Goal: Task Accomplishment & Management: Manage account settings

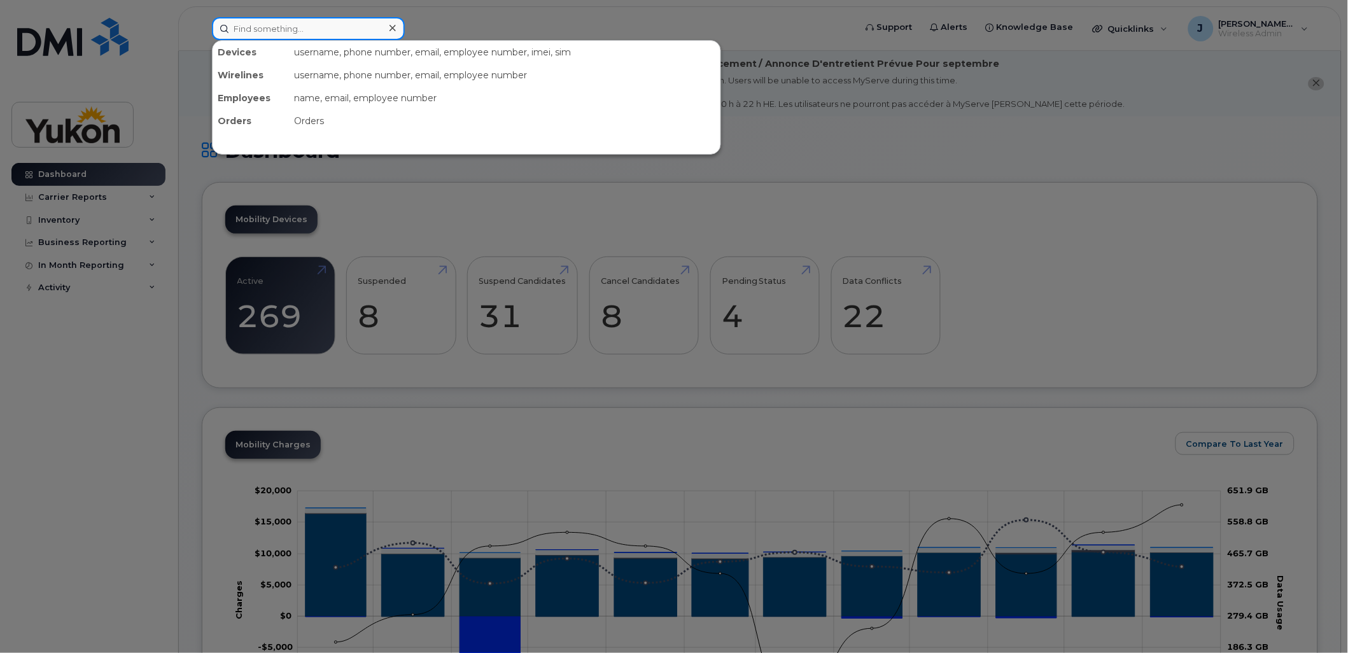
click at [266, 32] on input at bounding box center [308, 28] width 193 height 23
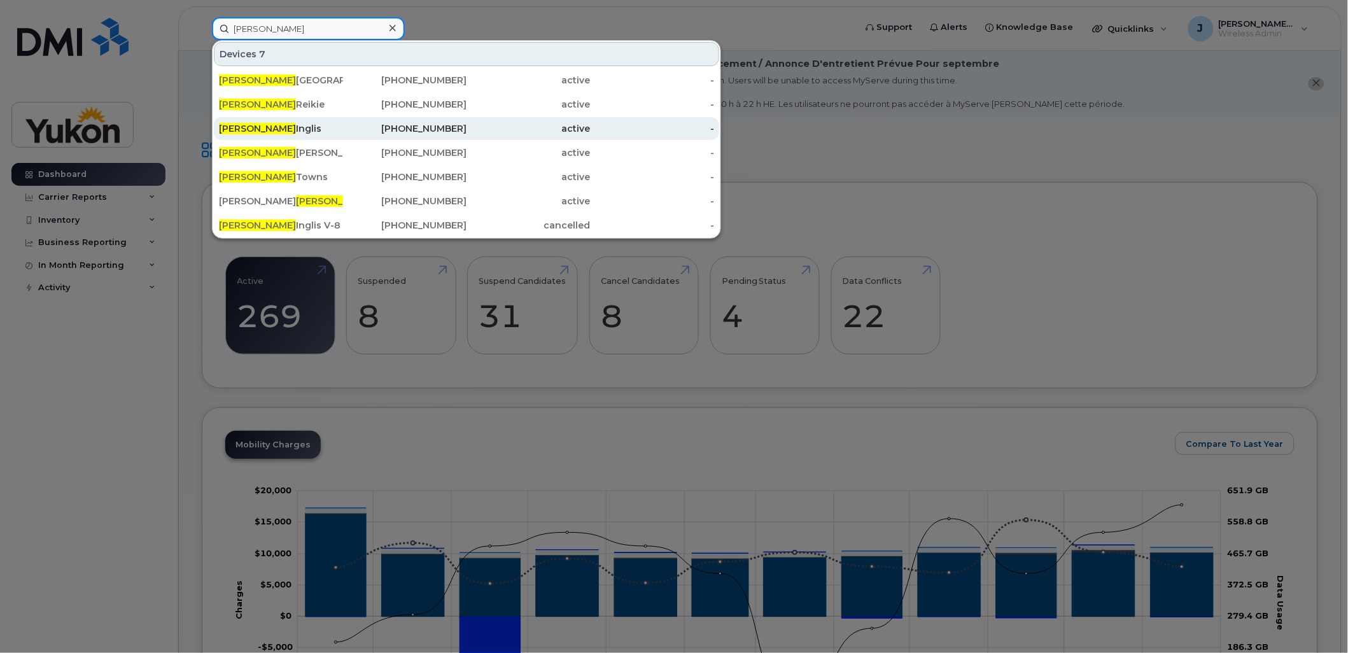
type input "paul"
click at [253, 129] on div "Paul Inglis" at bounding box center [281, 128] width 124 height 13
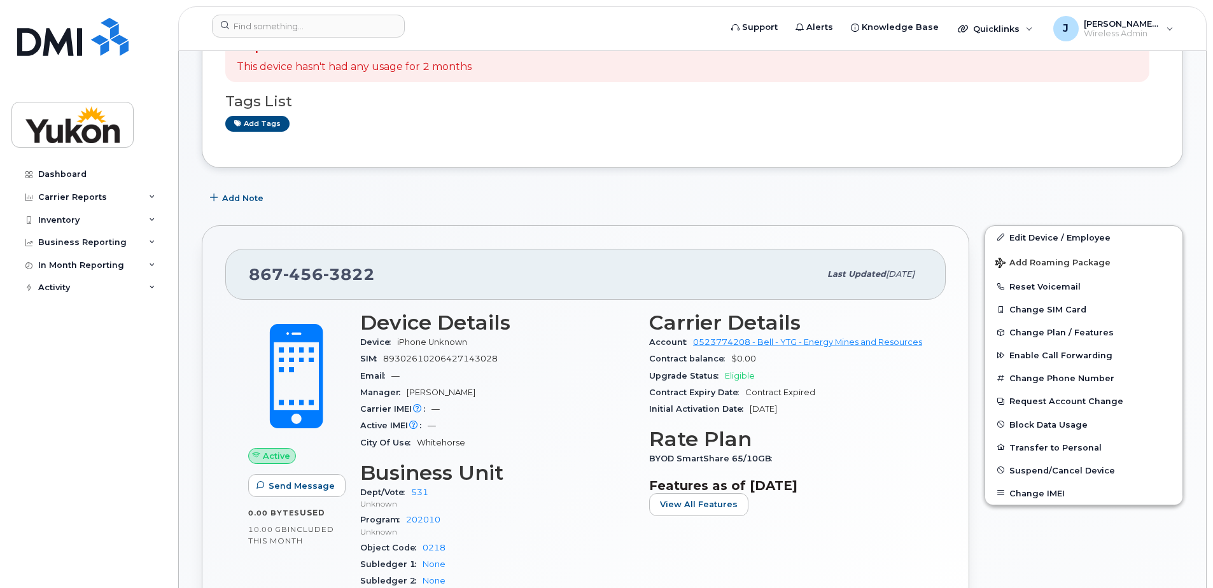
scroll to position [191, 0]
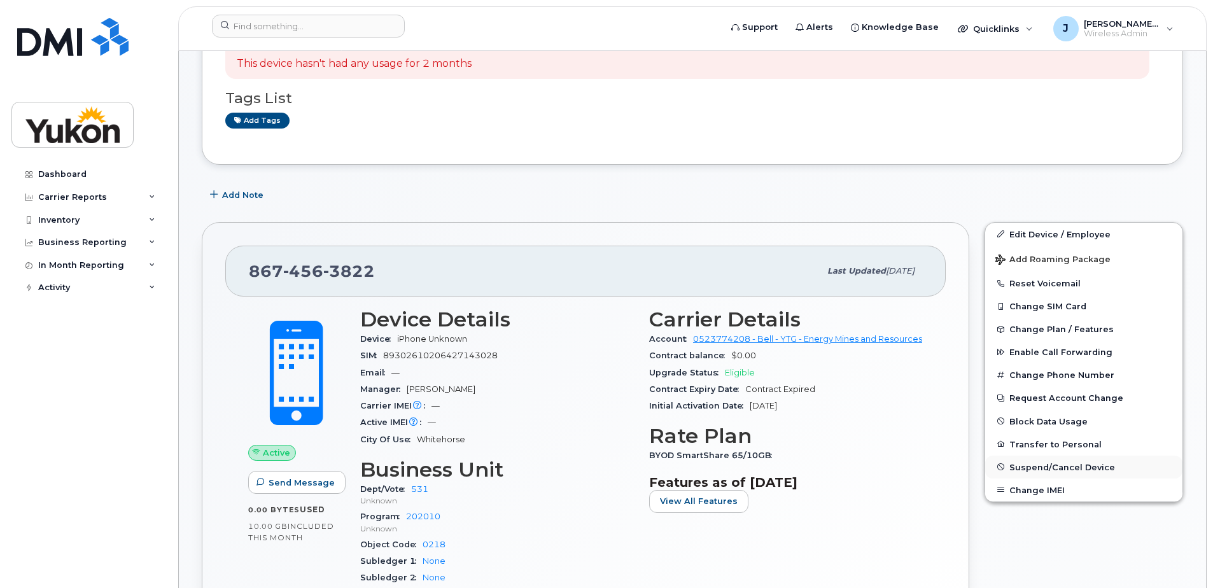
click at [1048, 468] on span "Suspend/Cancel Device" at bounding box center [1062, 467] width 106 height 10
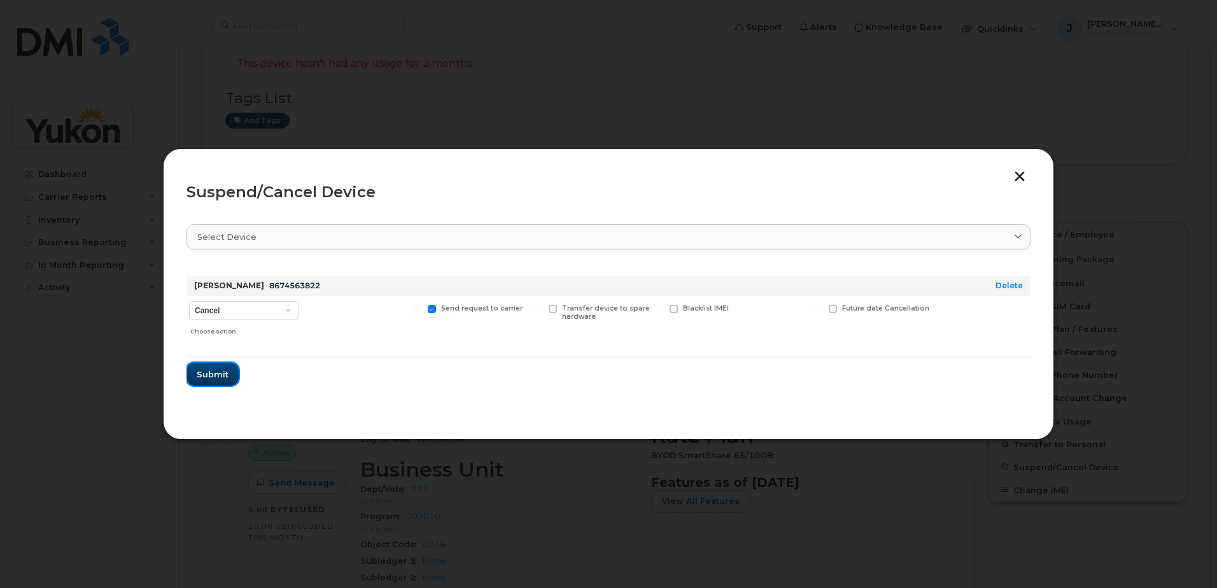
click at [211, 374] on span "Submit" at bounding box center [213, 375] width 32 height 12
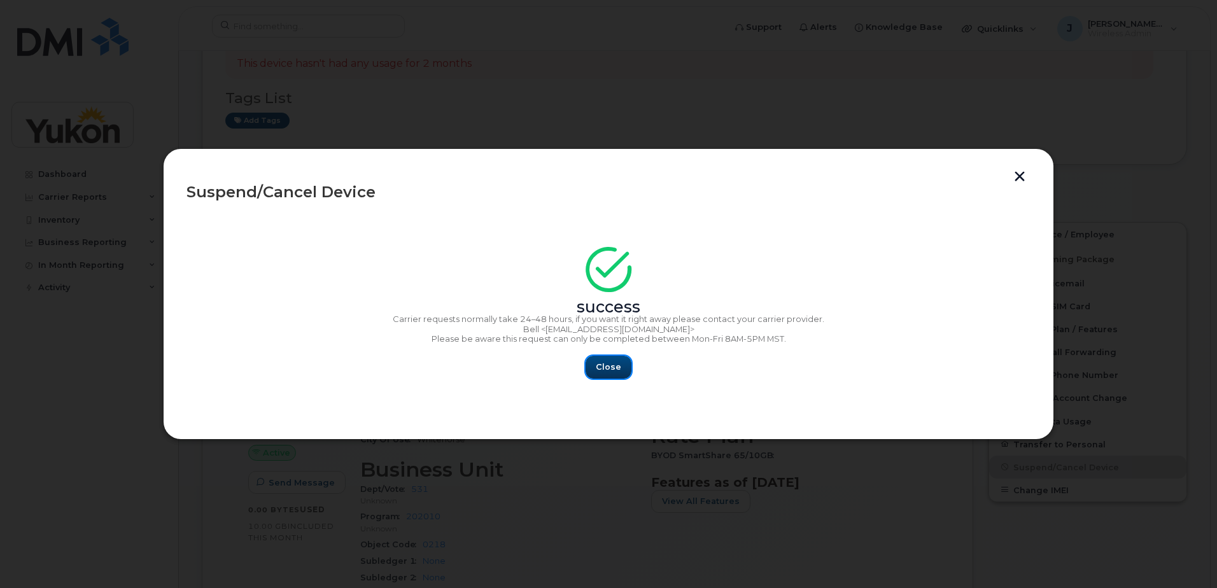
click at [605, 368] on span "Close" at bounding box center [608, 367] width 25 height 12
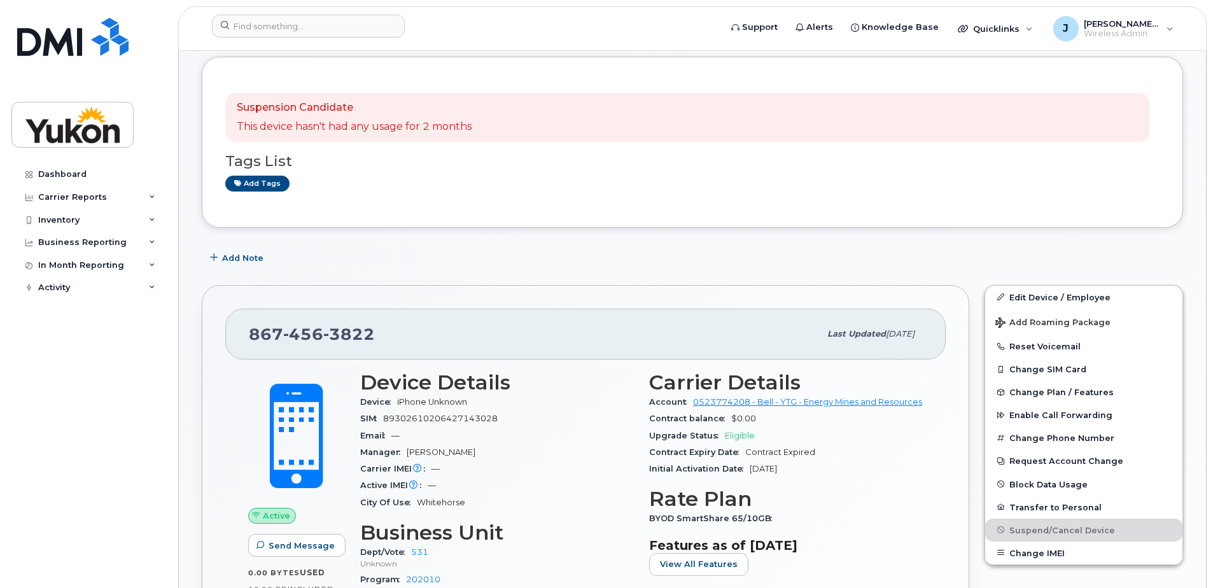
scroll to position [127, 0]
click at [248, 28] on input at bounding box center [308, 26] width 193 height 23
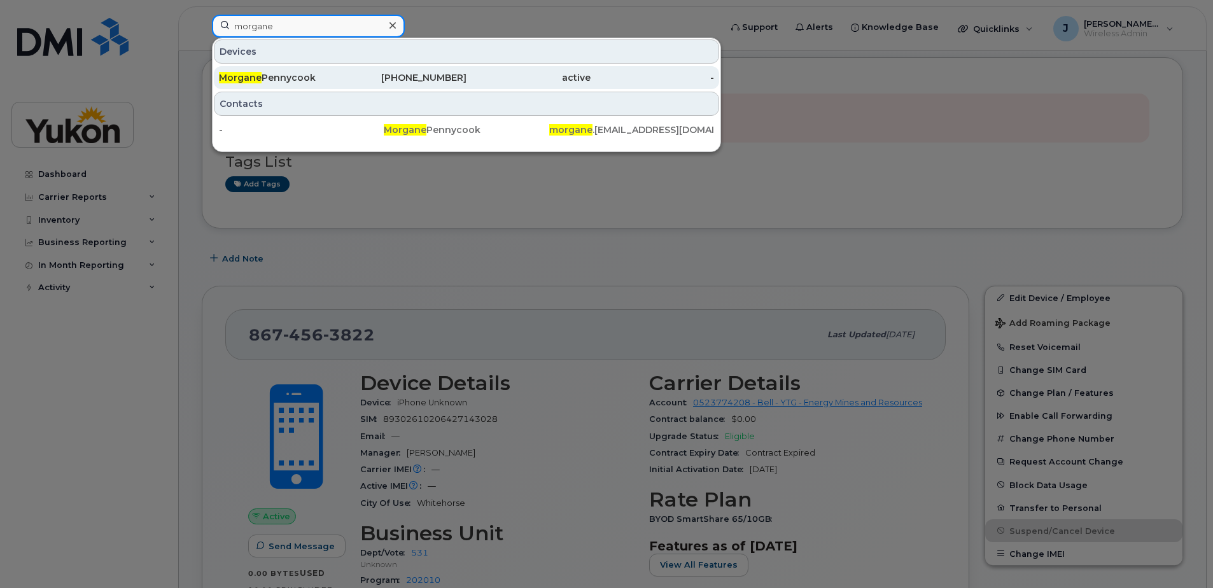
type input "morgane"
click at [277, 78] on div "Morgane Pennycook" at bounding box center [281, 77] width 124 height 13
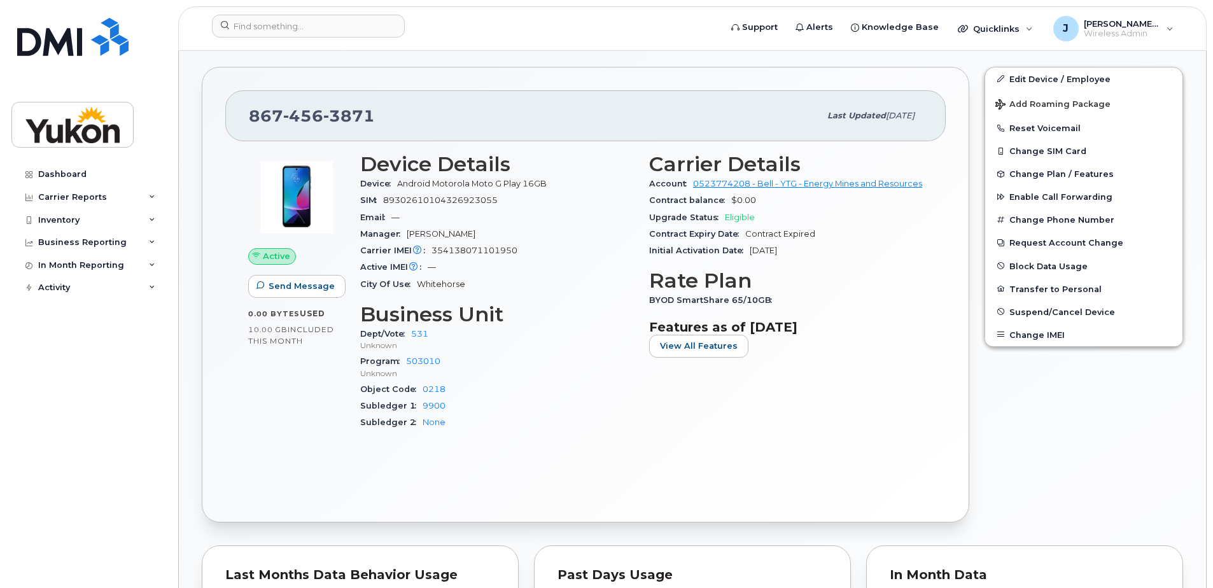
scroll to position [382, 0]
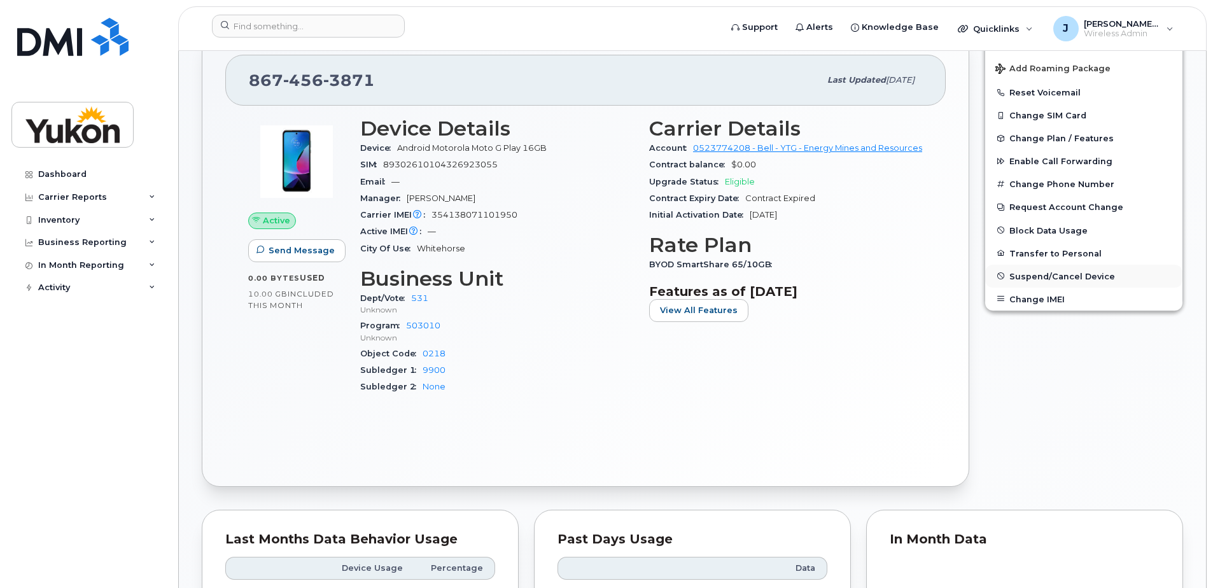
click at [1039, 278] on span "Suspend/Cancel Device" at bounding box center [1062, 276] width 106 height 10
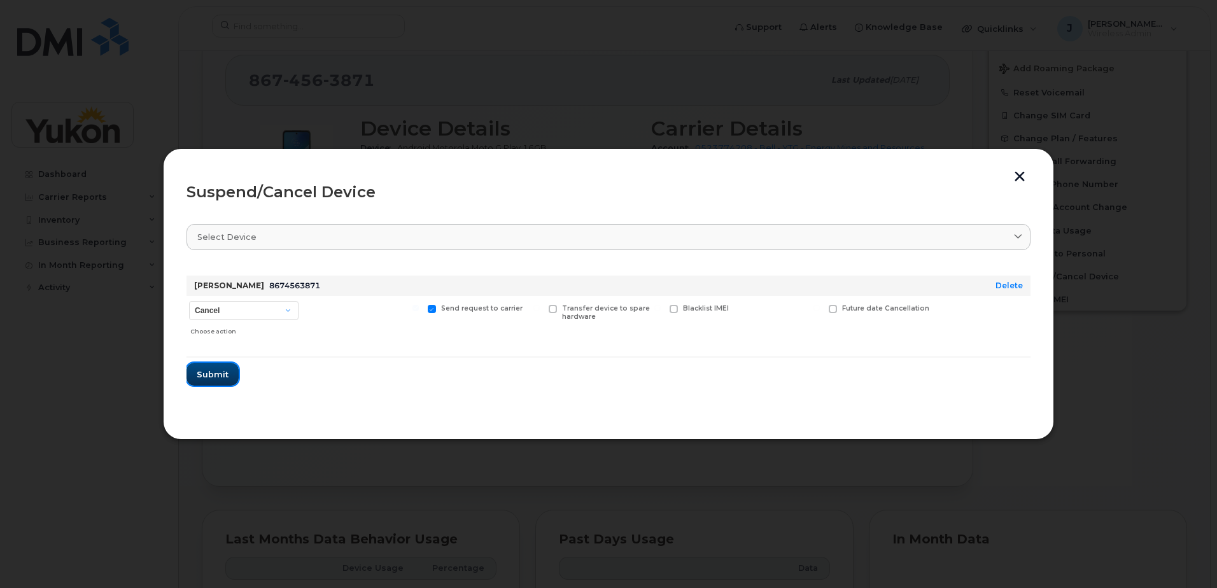
click at [219, 372] on span "Submit" at bounding box center [213, 375] width 32 height 12
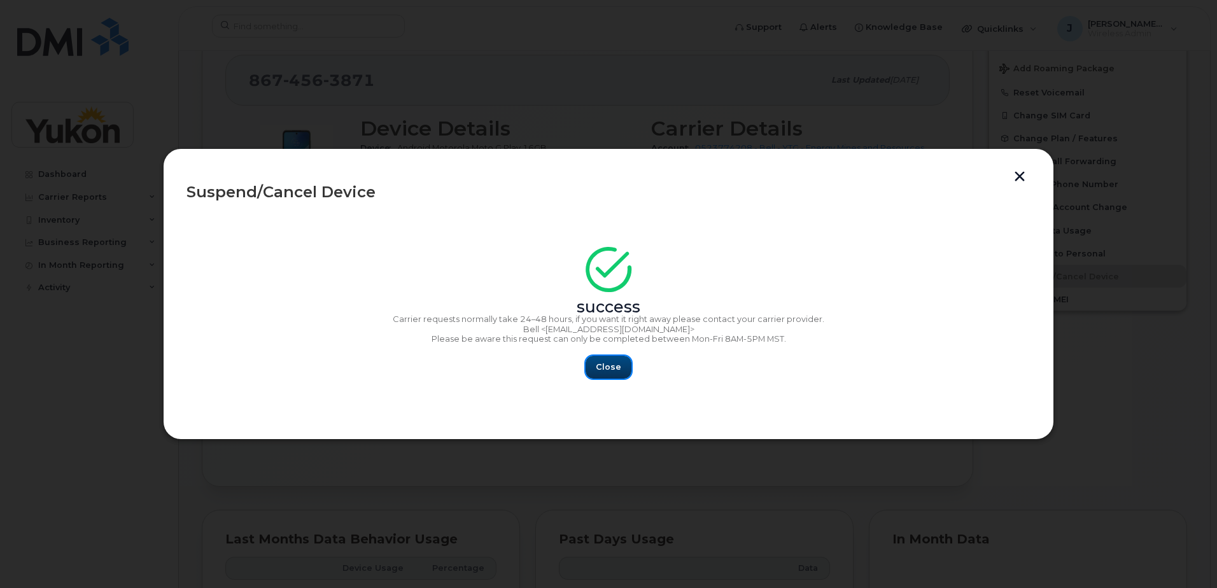
click at [614, 367] on span "Close" at bounding box center [608, 367] width 25 height 12
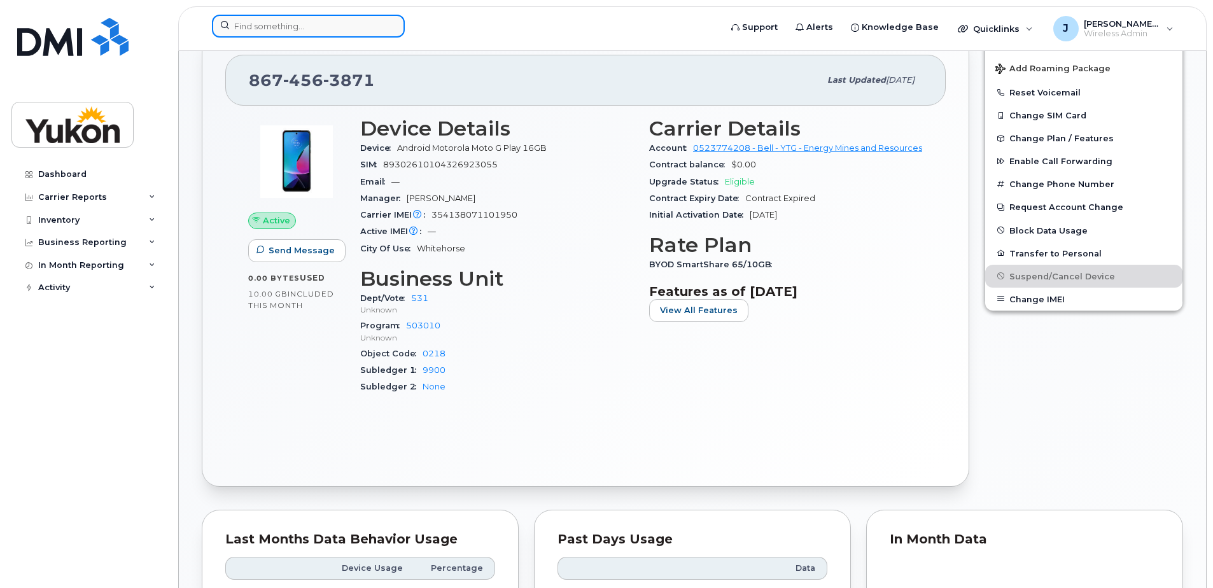
click at [271, 27] on input at bounding box center [308, 26] width 193 height 23
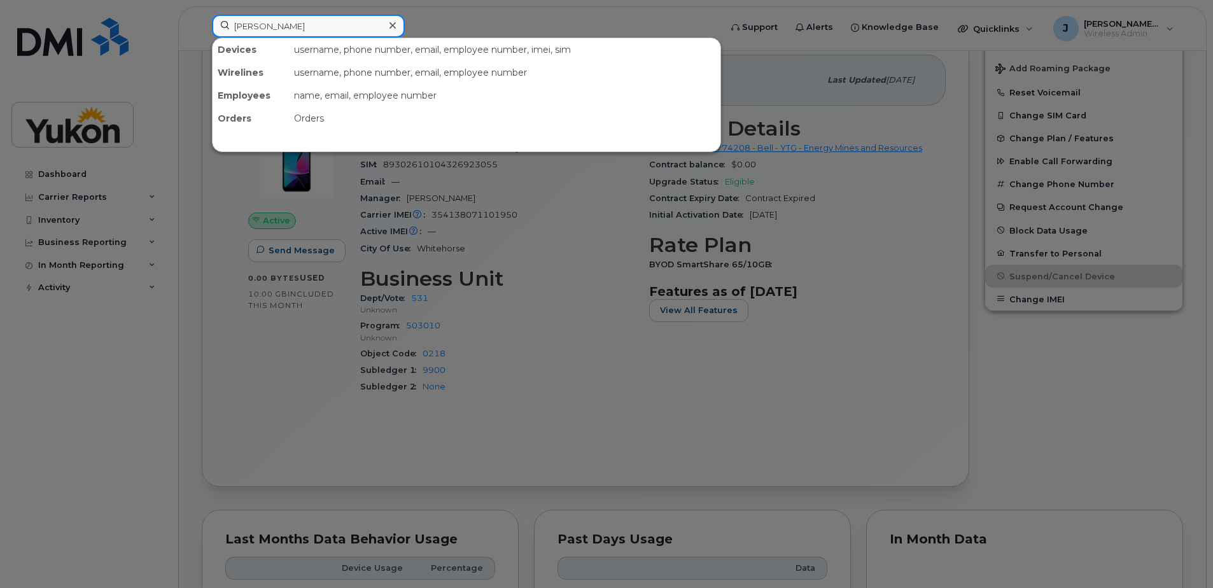
type input "julie"
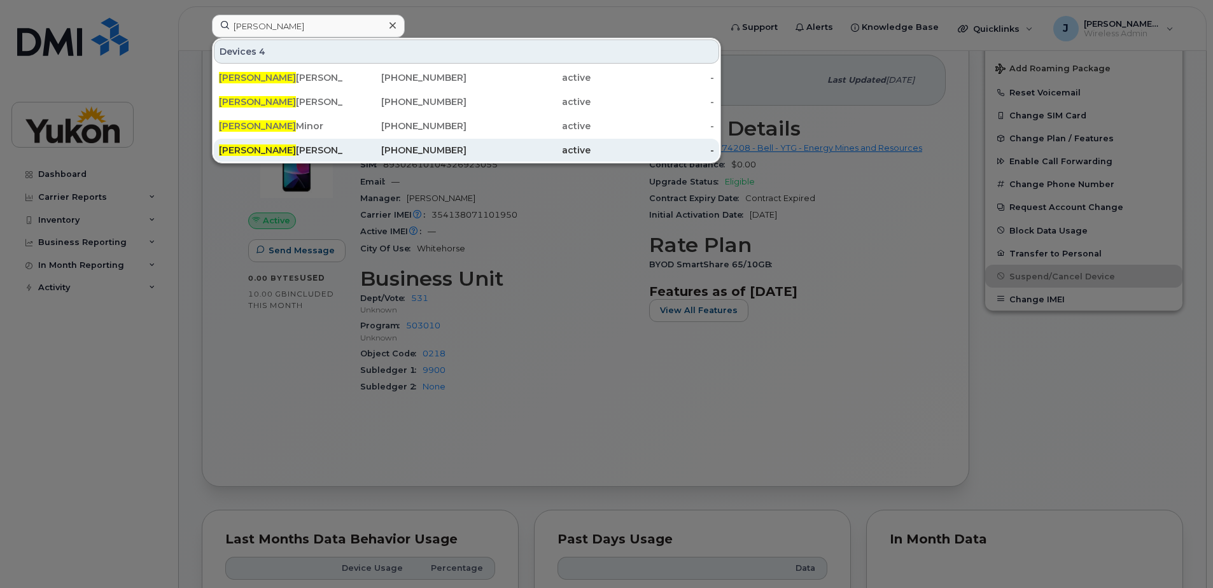
click at [250, 148] on div "Julie Houle" at bounding box center [281, 150] width 124 height 13
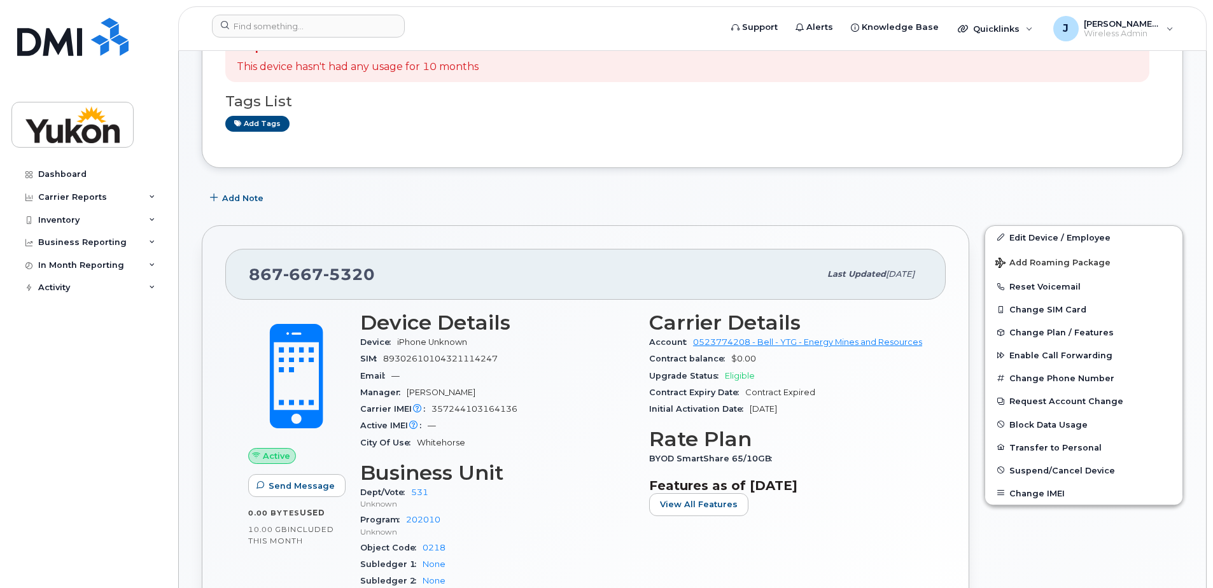
scroll to position [191, 0]
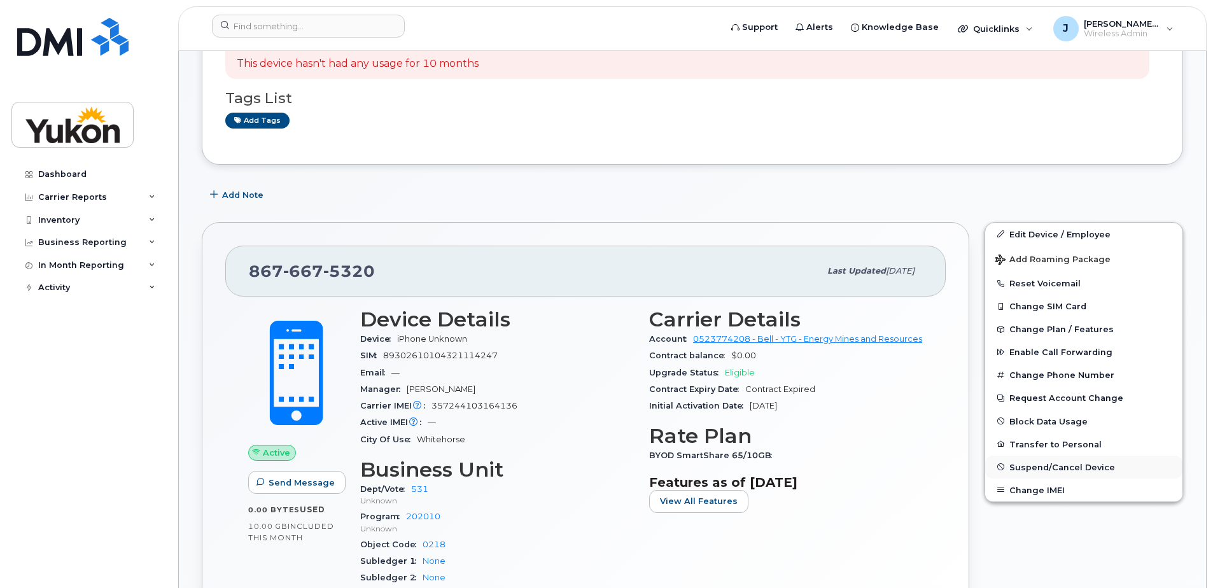
click at [1036, 463] on span "Suspend/Cancel Device" at bounding box center [1062, 467] width 106 height 10
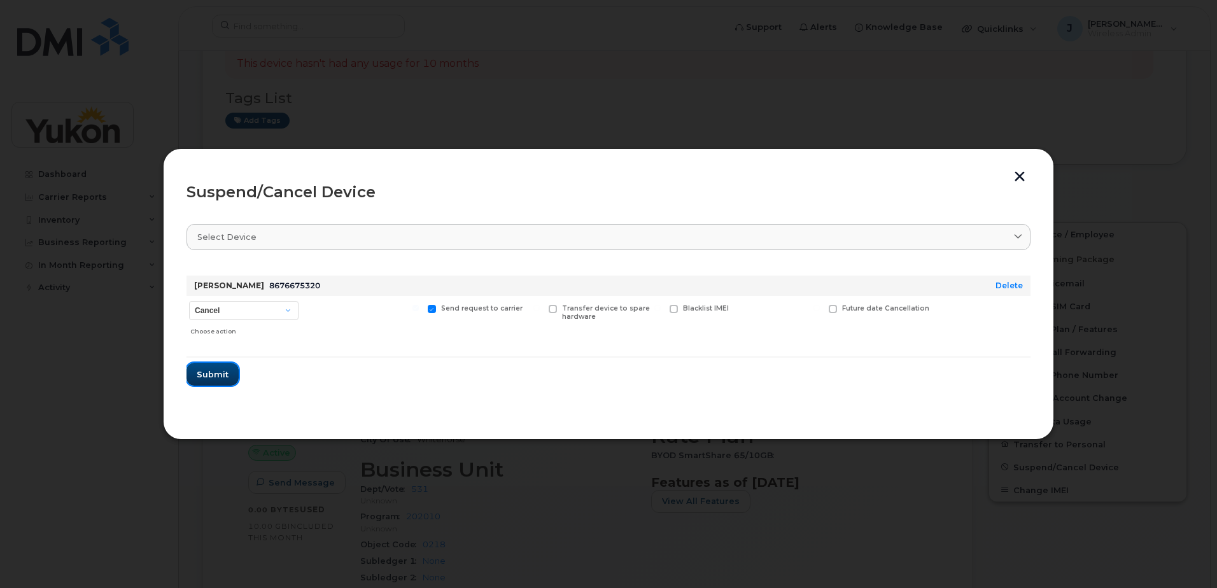
click at [212, 374] on span "Submit" at bounding box center [213, 375] width 32 height 12
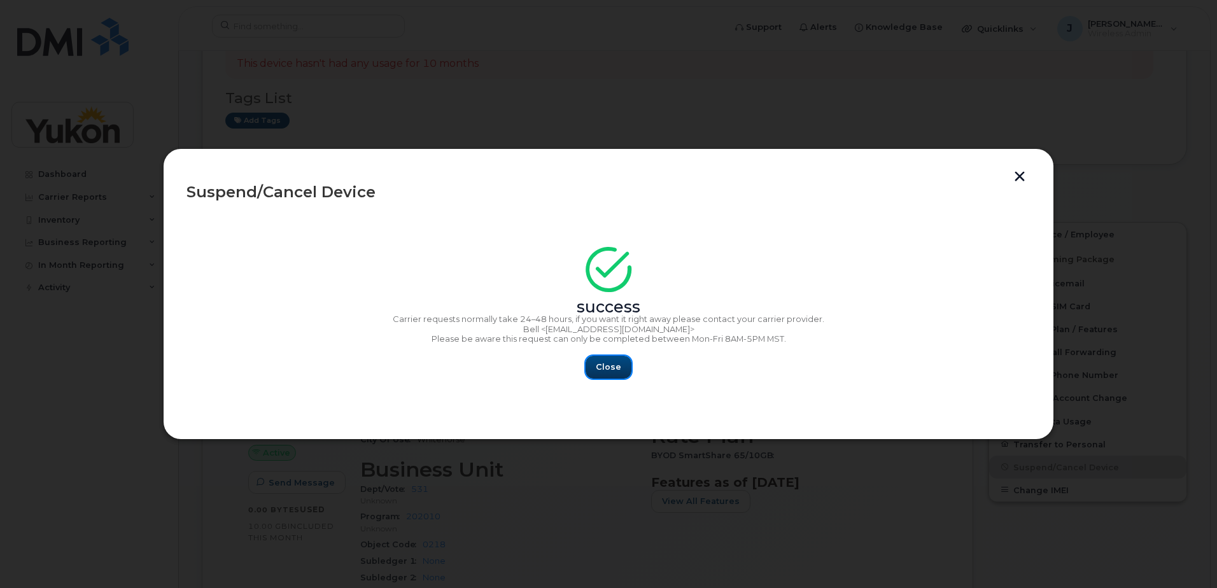
click at [597, 371] on span "Close" at bounding box center [608, 367] width 25 height 12
